Goal: Transaction & Acquisition: Book appointment/travel/reservation

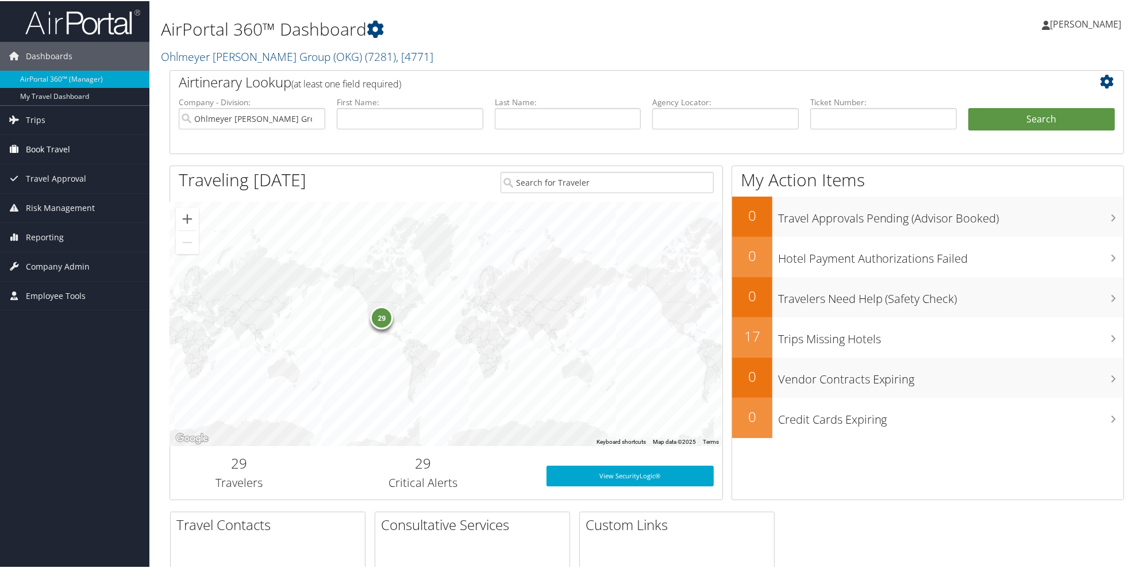
click at [39, 145] on span "Book Travel" at bounding box center [48, 148] width 44 height 29
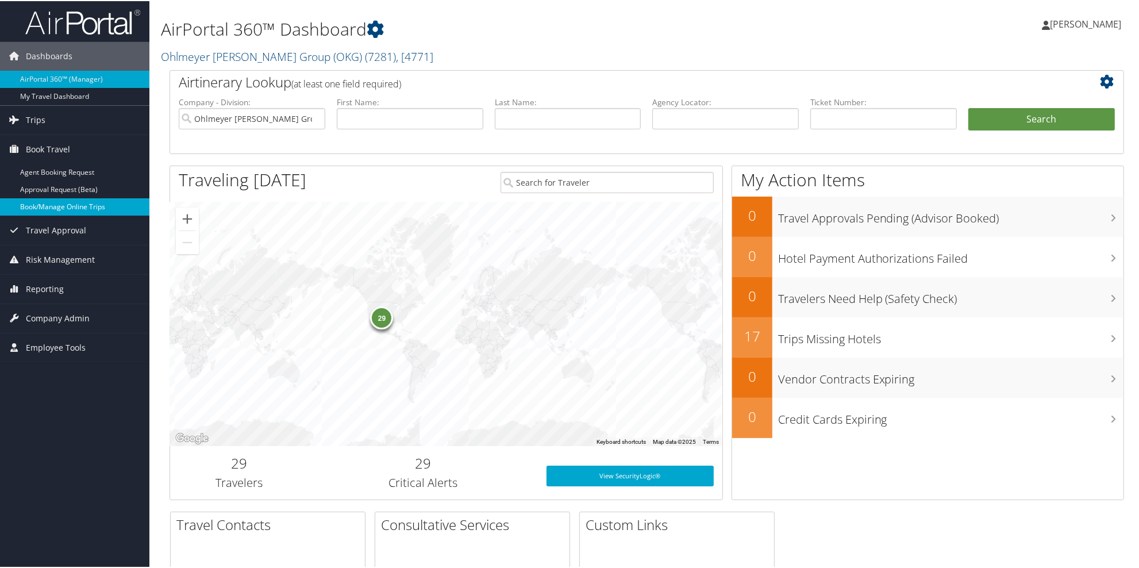
click at [35, 213] on link "Book/Manage Online Trips" at bounding box center [74, 205] width 149 height 17
